Goal: Task Accomplishment & Management: Use online tool/utility

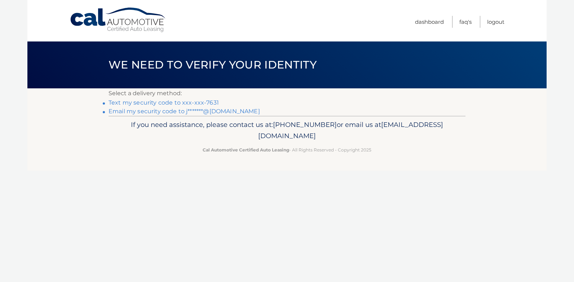
click at [183, 103] on link "Text my security code to xxx-xxx-7631" at bounding box center [164, 102] width 110 height 7
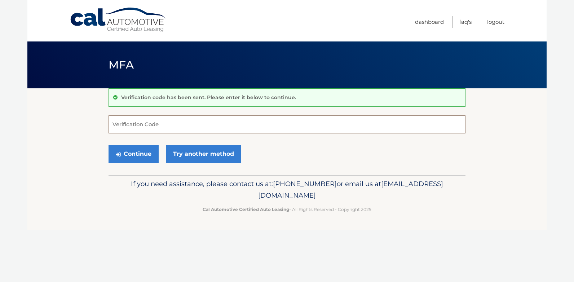
click at [123, 125] on input "Verification Code" at bounding box center [287, 124] width 357 height 18
type input "507586"
click at [132, 153] on button "Continue" at bounding box center [134, 154] width 50 height 18
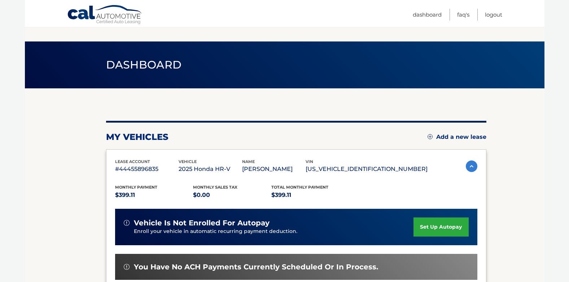
scroll to position [64, 0]
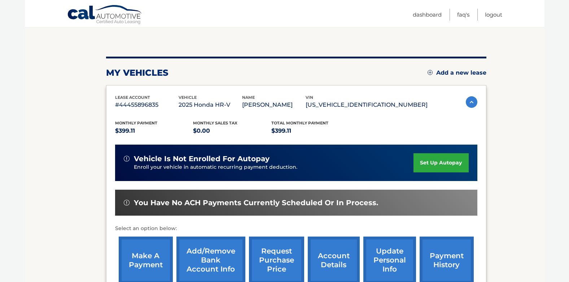
click at [144, 267] on link "make a payment" at bounding box center [146, 260] width 54 height 47
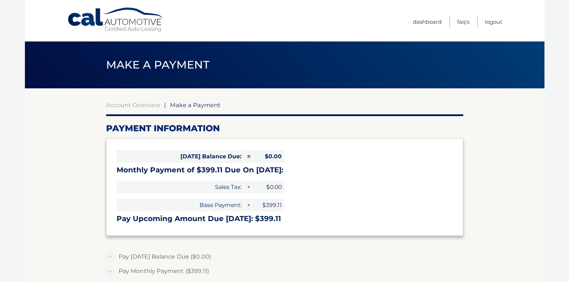
select select "YTk4ODAwODItY2IwMC00MTA1LTk2ODAtMDI1NDhlZWI1MDE2"
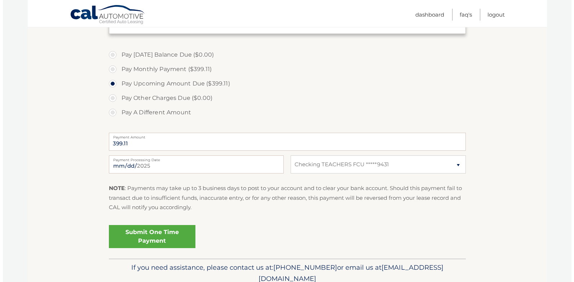
scroll to position [204, 0]
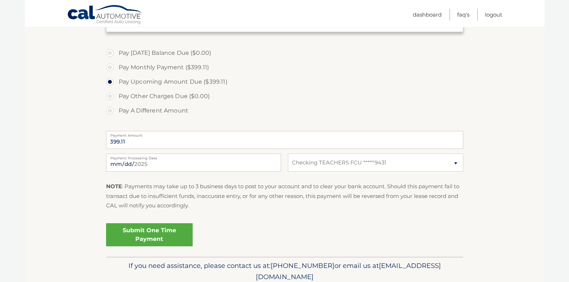
click at [151, 232] on link "Submit One Time Payment" at bounding box center [149, 234] width 87 height 23
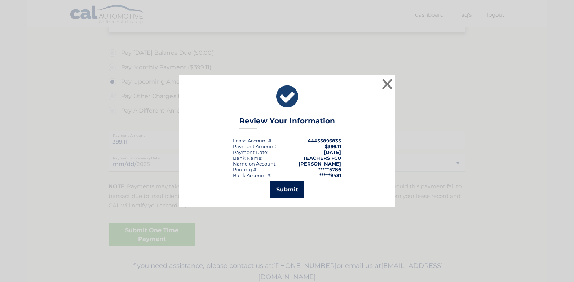
click at [285, 189] on button "Submit" at bounding box center [288, 189] width 34 height 17
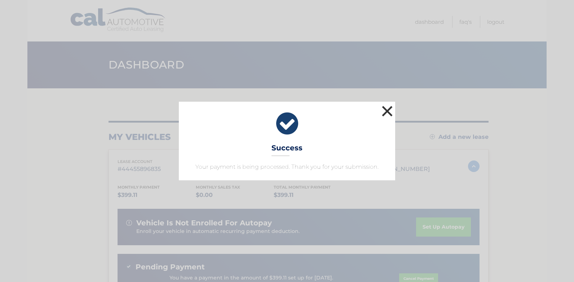
click at [385, 109] on button "×" at bounding box center [387, 111] width 14 height 14
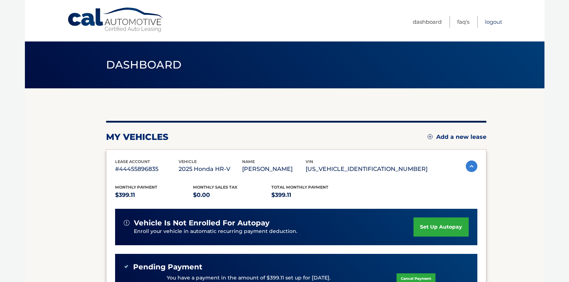
click at [490, 23] on link "Logout" at bounding box center [493, 22] width 17 height 12
